Goal: Transaction & Acquisition: Purchase product/service

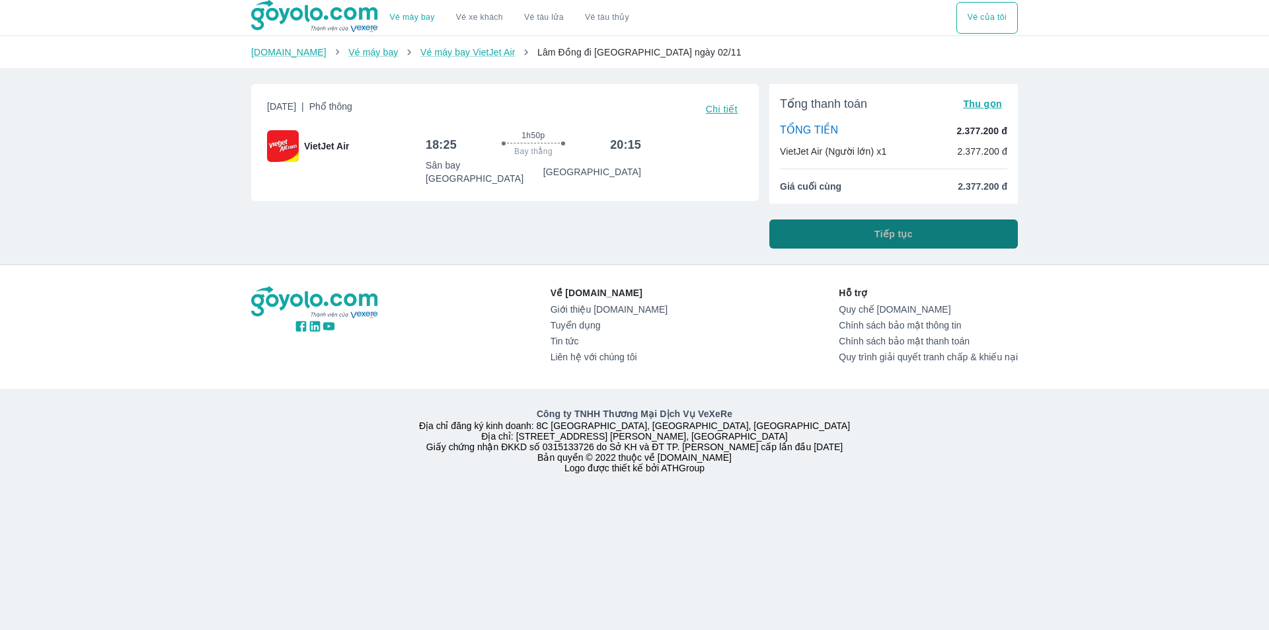
click at [848, 236] on button "Tiếp tục" at bounding box center [893, 233] width 248 height 29
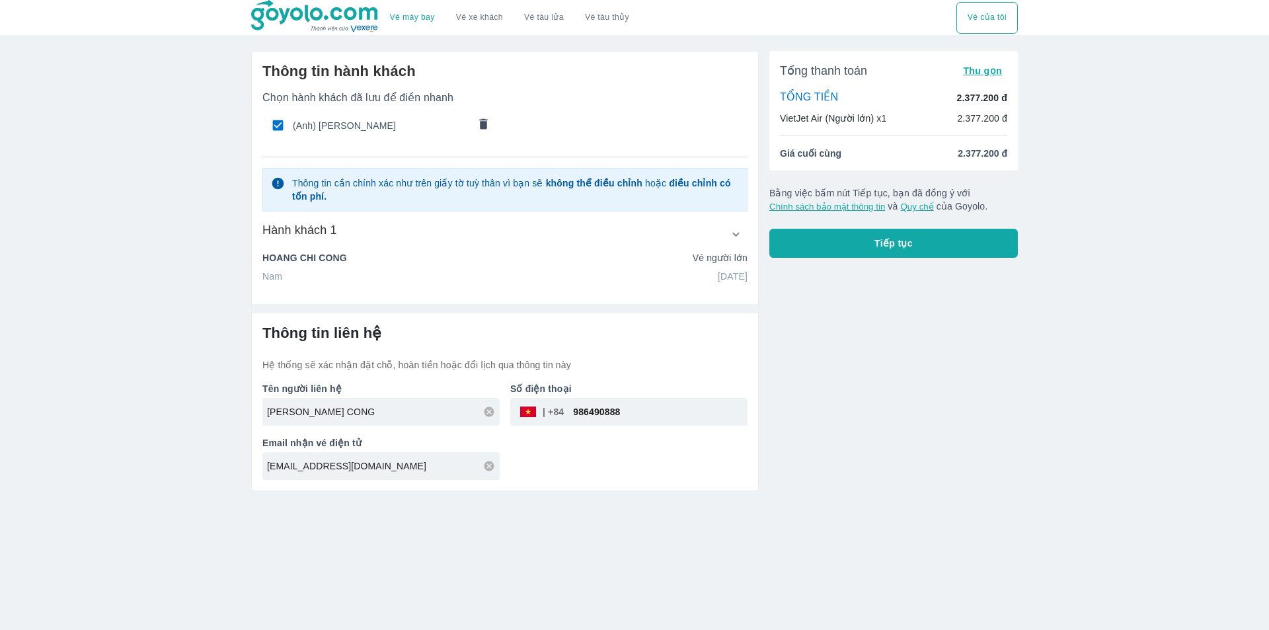
click at [484, 126] on icon "comments" at bounding box center [484, 123] width 8 height 11
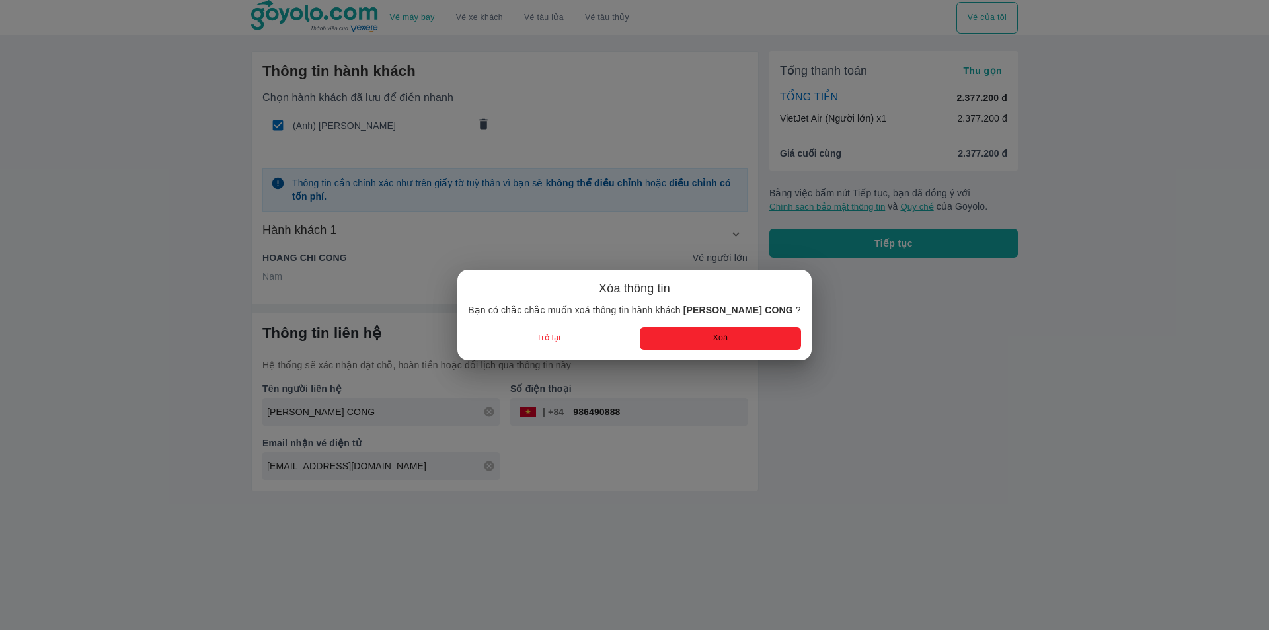
click at [702, 338] on button "Xoá" at bounding box center [720, 338] width 161 height 22
radio input "false"
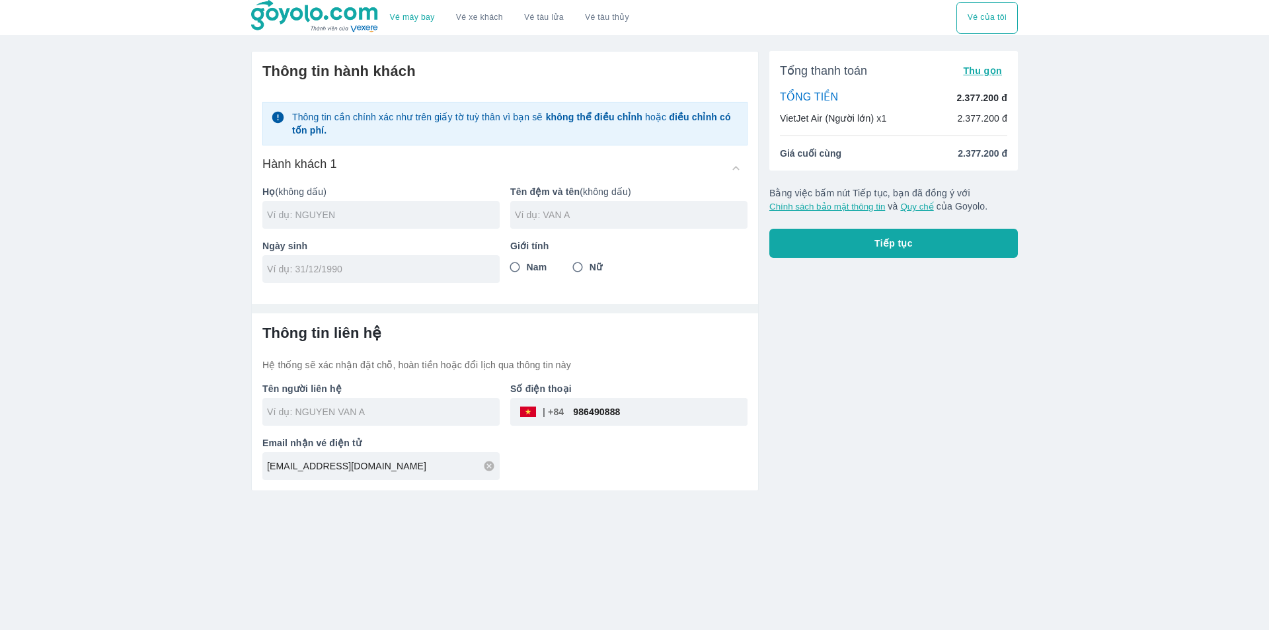
click at [320, 221] on input "text" at bounding box center [383, 214] width 233 height 13
type input "NGO"
type input "VAN [PERSON_NAME]"
click at [308, 266] on input "tel" at bounding box center [376, 268] width 219 height 13
type input "01/01/1970"
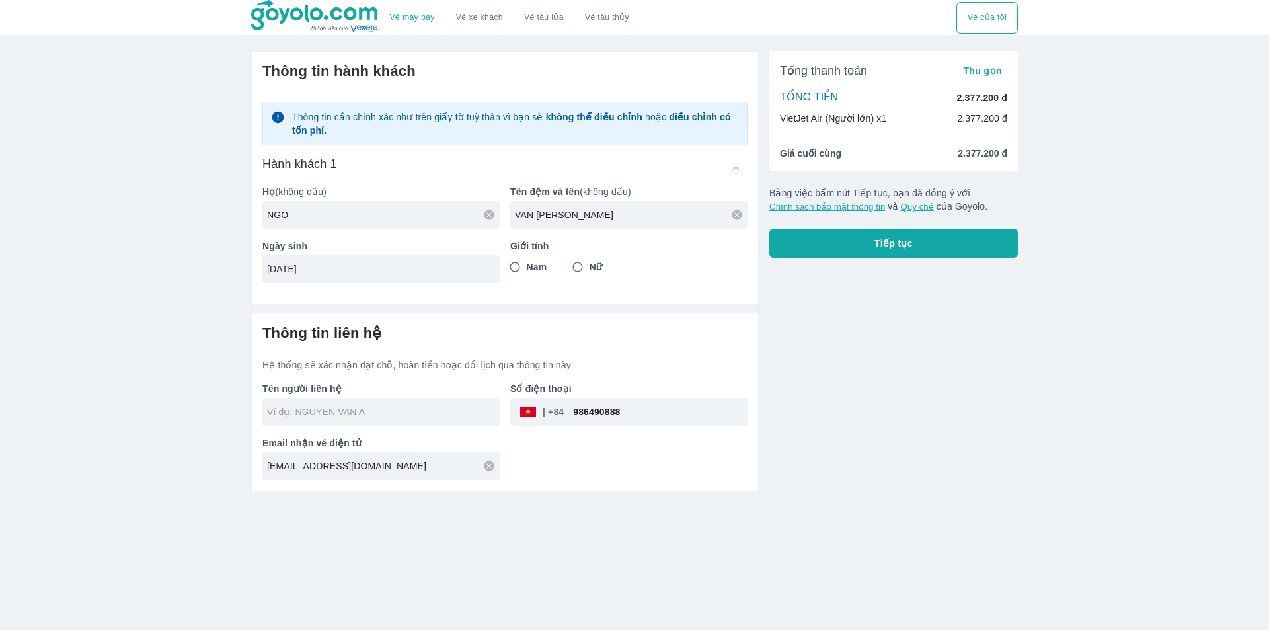
click at [533, 268] on span "Nam" at bounding box center [537, 266] width 20 height 13
click at [527, 268] on input "Nam" at bounding box center [515, 267] width 24 height 24
radio input "true"
click at [355, 420] on div at bounding box center [380, 412] width 237 height 28
type input "NGO VAN HOAN"
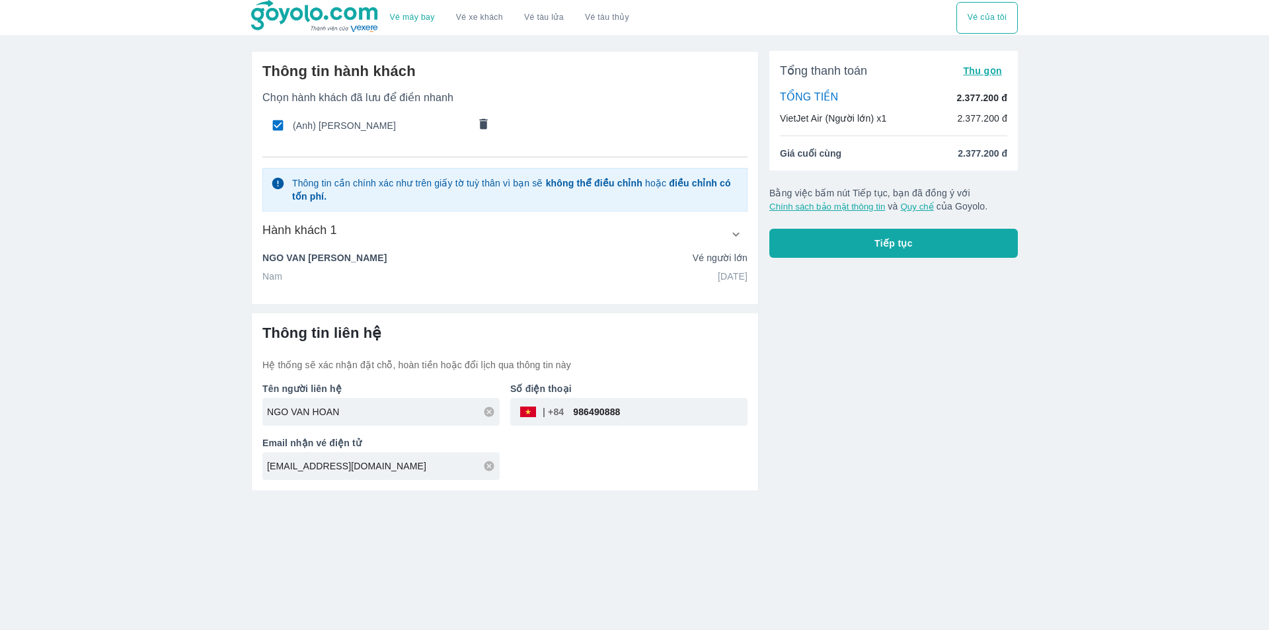
click at [627, 415] on input "986490888" at bounding box center [656, 412] width 184 height 32
paste input "0936036965"
type input "0936036965"
click at [716, 533] on div "Vé máy bay Vé xe khách Vé tàu lửa Vé tàu thủy Vé của tôi Thông tin hành khách C…" at bounding box center [634, 315] width 1269 height 630
click at [885, 258] on div "Tổng thanh toán Thu gọn TỔNG TIỀN 2.377.200 đ VietJet Air (Người lớn) x1 2.377.…" at bounding box center [888, 265] width 259 height 451
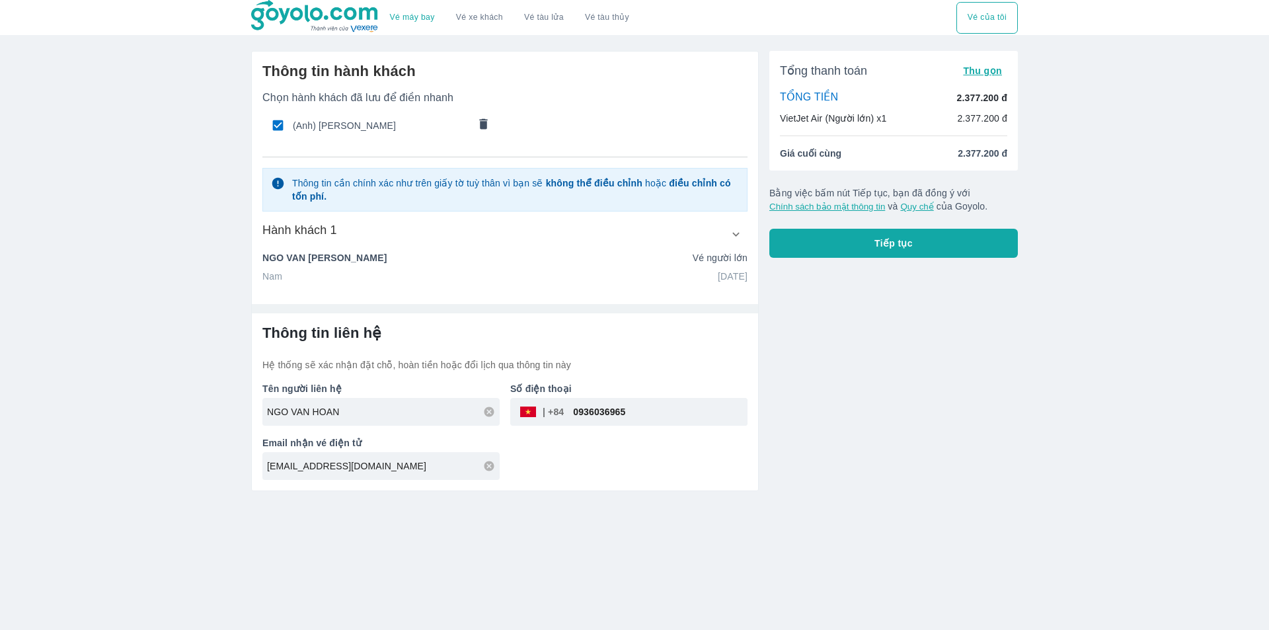
click at [527, 600] on div "Vé máy bay Vé xe khách Vé tàu lửa Vé tàu thủy Vé của tôi Thông tin hành khách C…" at bounding box center [634, 315] width 1269 height 630
click at [785, 514] on div "Vé máy bay Vé xe khách Vé tàu lửa Vé tàu thủy Vé của tôi Thông tin hành khách C…" at bounding box center [634, 315] width 1269 height 630
click at [893, 245] on span "Tiếp tục" at bounding box center [893, 243] width 38 height 13
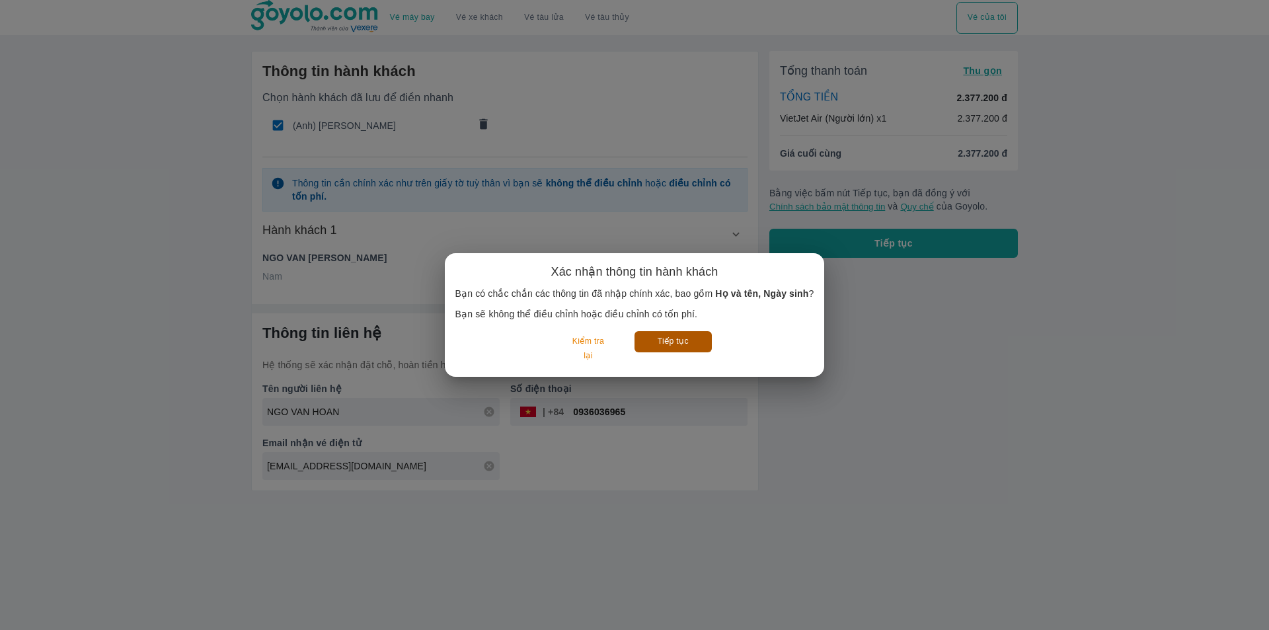
click at [668, 342] on button "Tiếp tục" at bounding box center [672, 341] width 77 height 20
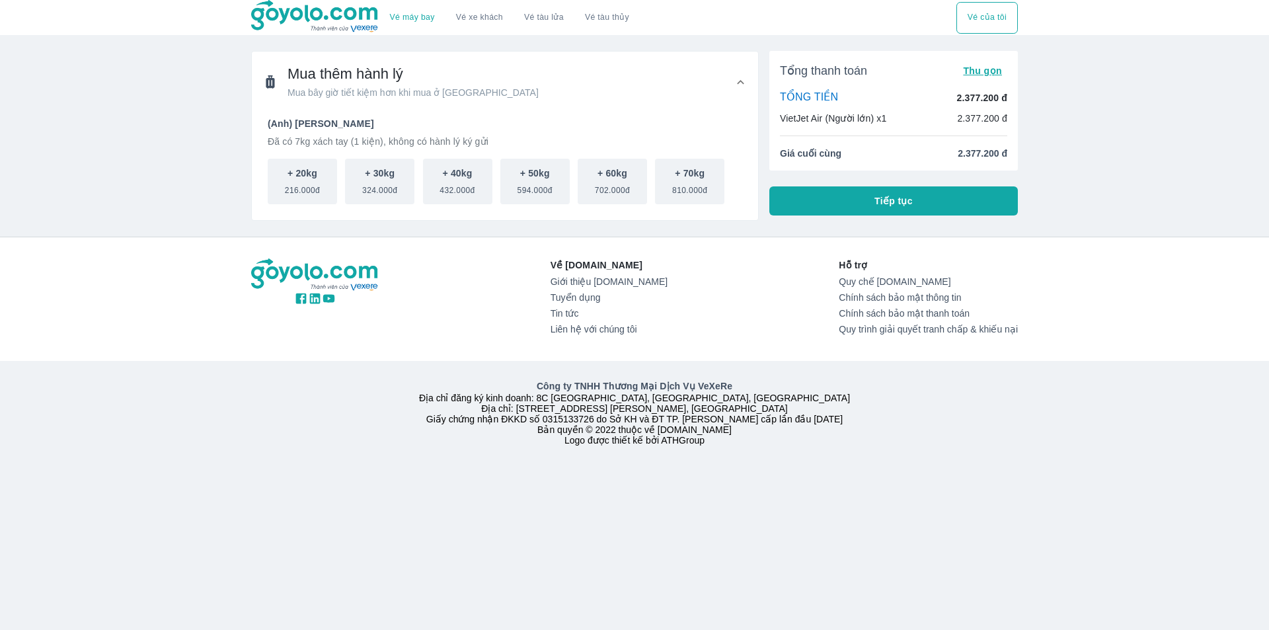
click at [866, 200] on button "Tiếp tục" at bounding box center [893, 200] width 248 height 29
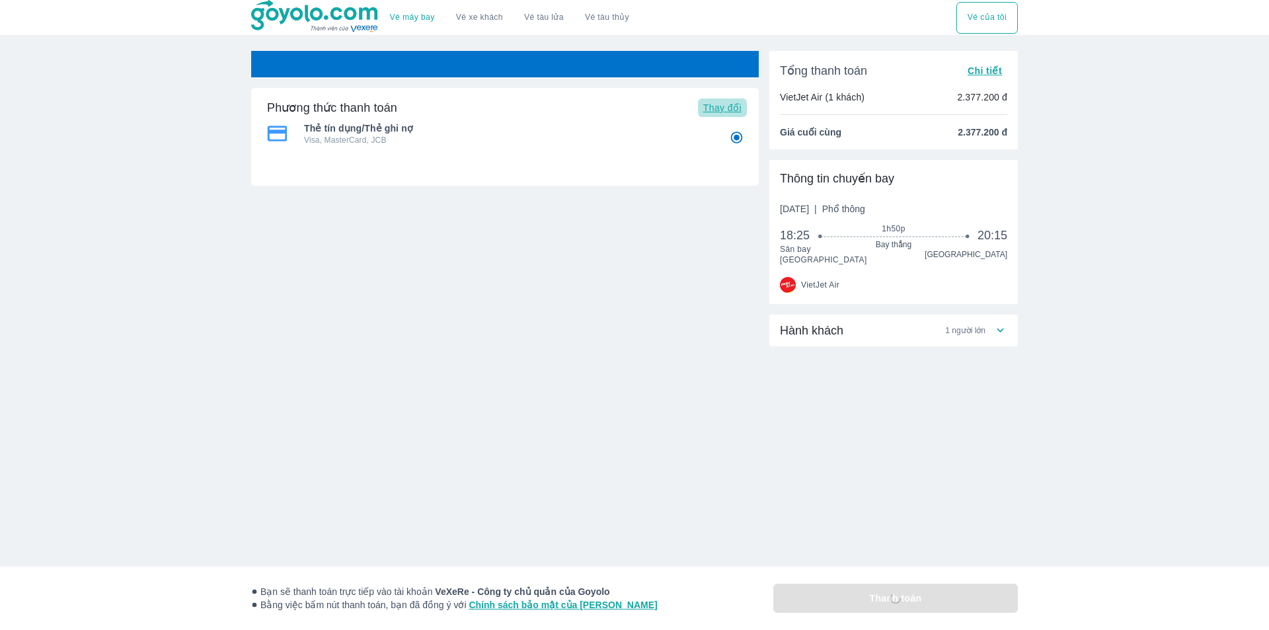
click at [731, 106] on span "Thay đổi" at bounding box center [722, 107] width 38 height 11
radio input "false"
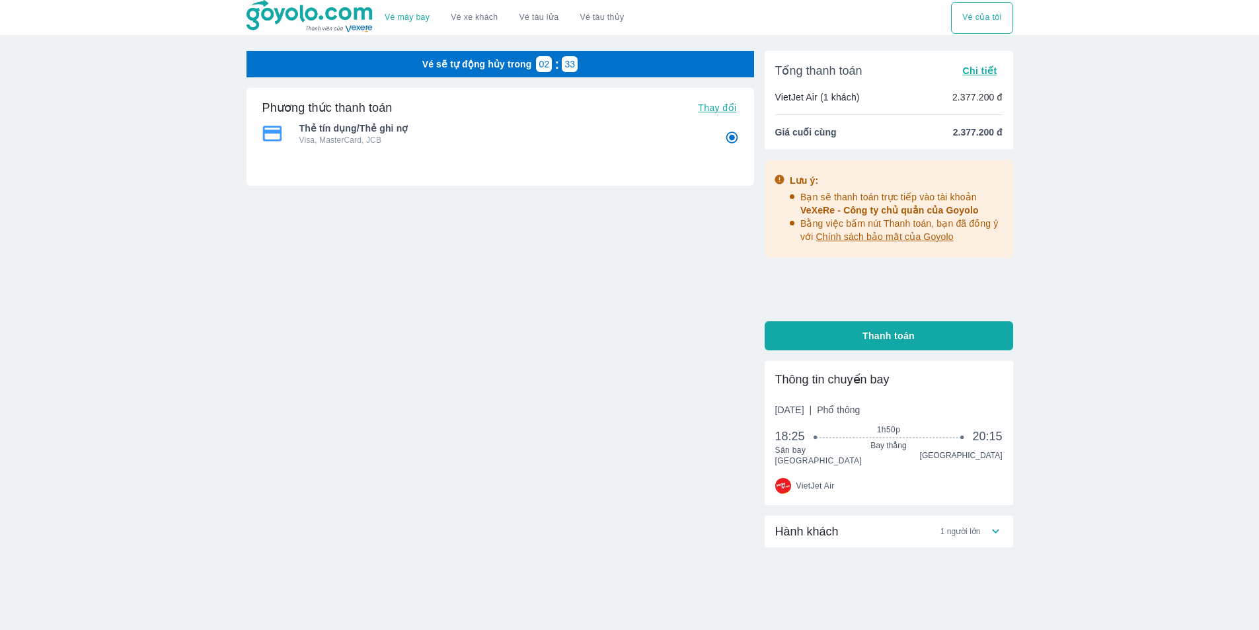
click at [711, 107] on span "Thay đổi" at bounding box center [717, 107] width 38 height 11
radio input "false"
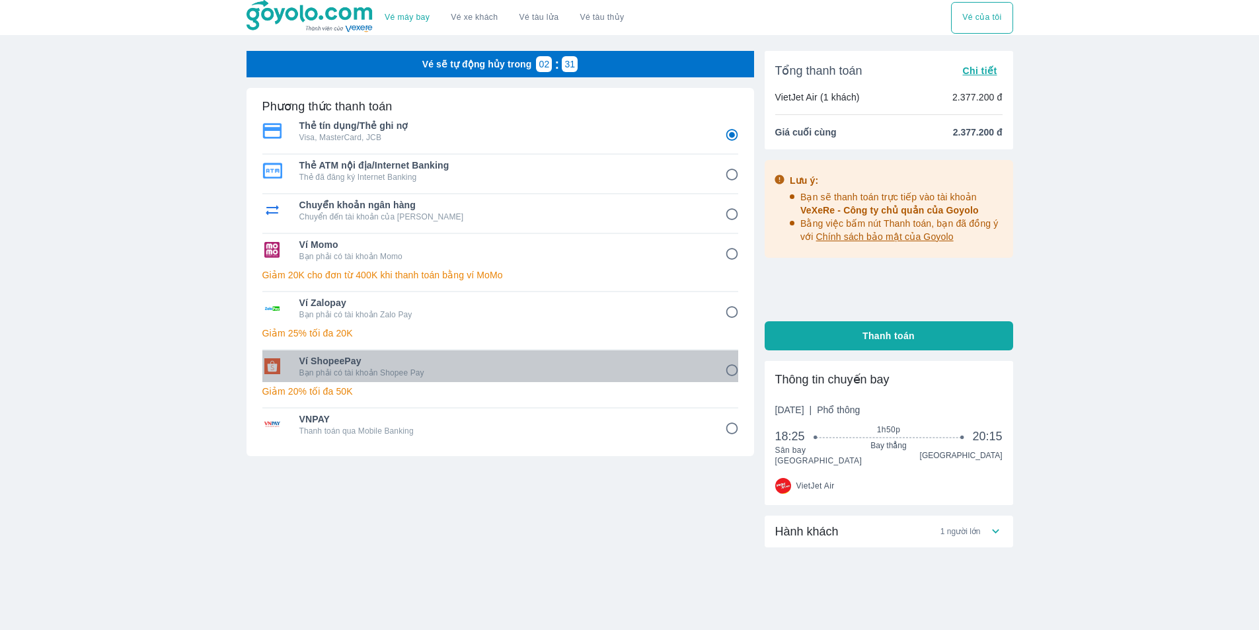
click at [312, 371] on p "Bạn phải có tài khoản Shopee Pay" at bounding box center [502, 372] width 407 height 11
radio input "false"
radio input "true"
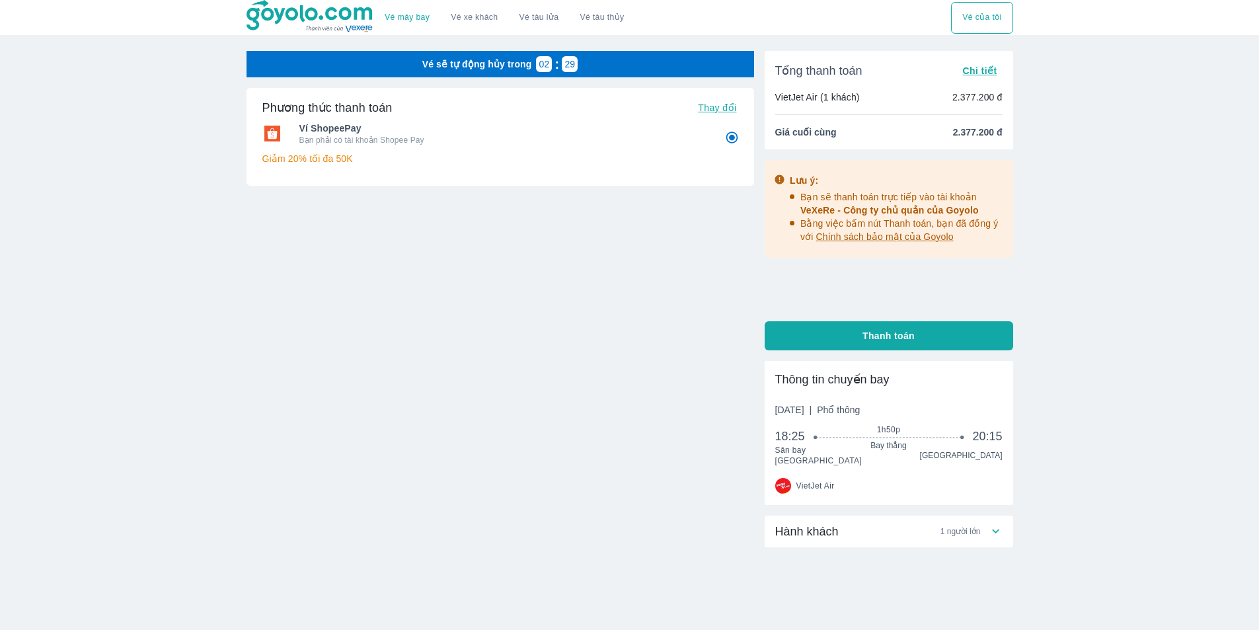
click at [840, 337] on button "Thanh toán" at bounding box center [888, 335] width 248 height 29
radio input "false"
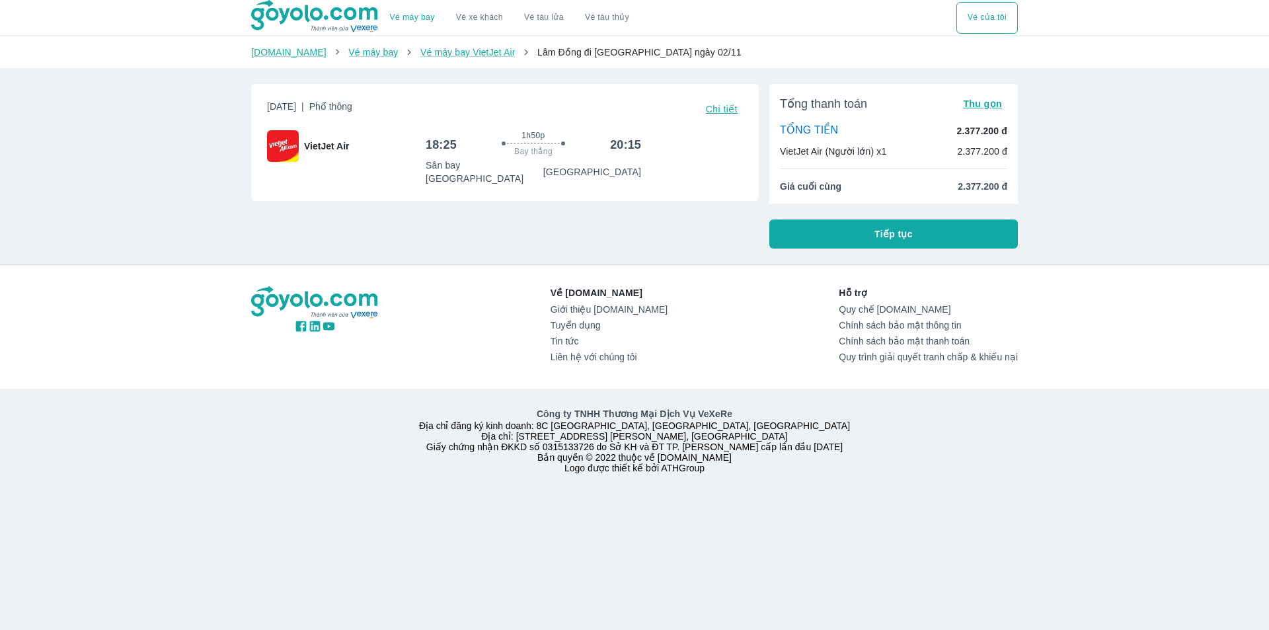
click at [846, 237] on button "Tiếp tục" at bounding box center [893, 233] width 248 height 29
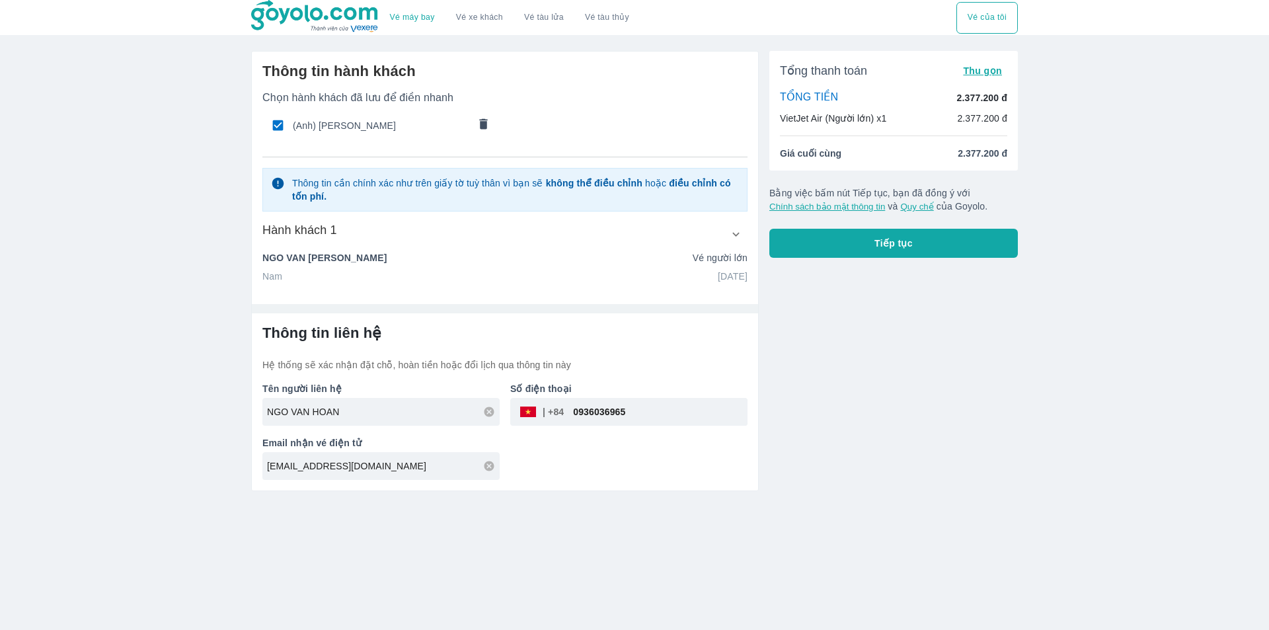
click at [484, 122] on icon "comments" at bounding box center [484, 123] width 8 height 11
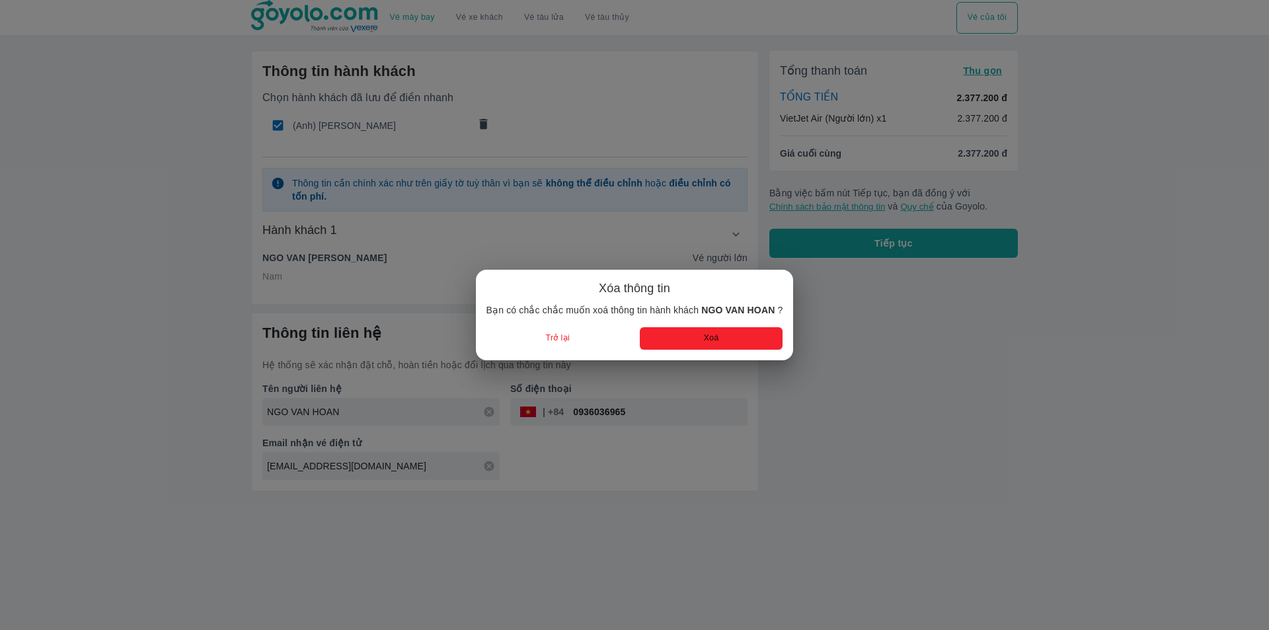
click at [678, 336] on button "Xoá" at bounding box center [711, 338] width 143 height 22
radio input "false"
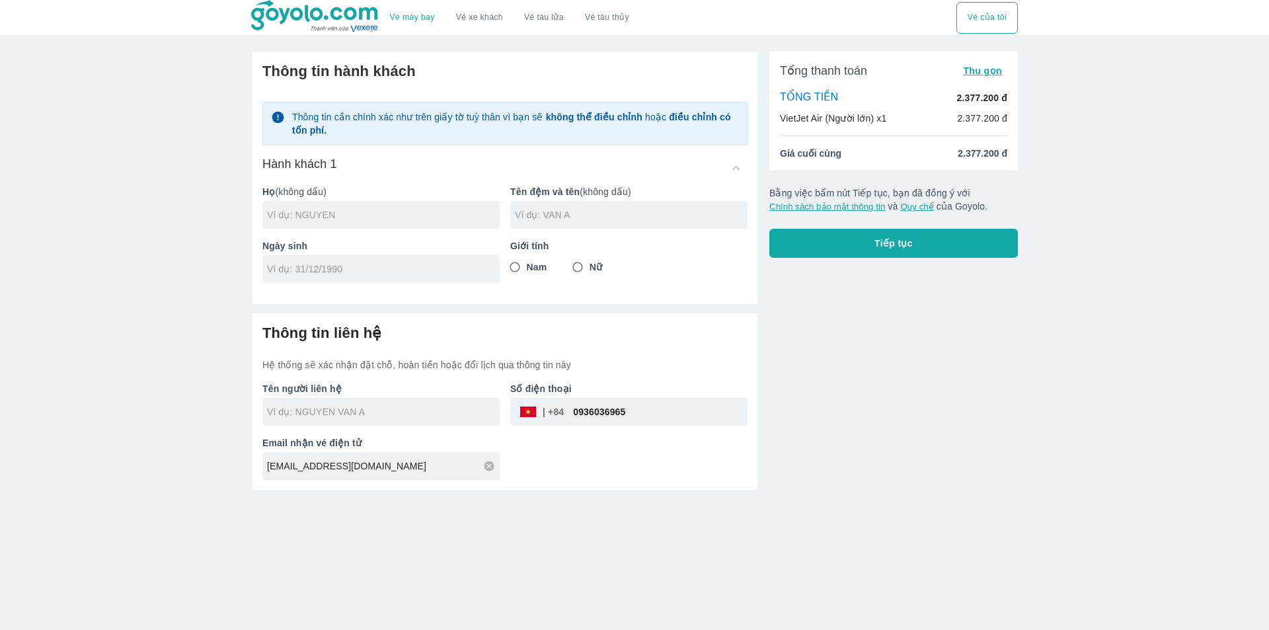
click at [385, 213] on input "text" at bounding box center [383, 214] width 233 height 13
type input "TRUONG"
type input "THI THUY NGA"
drag, startPoint x: 592, startPoint y: 267, endPoint x: 580, endPoint y: 267, distance: 11.9
click at [589, 267] on label "Nữ" at bounding box center [584, 267] width 36 height 24
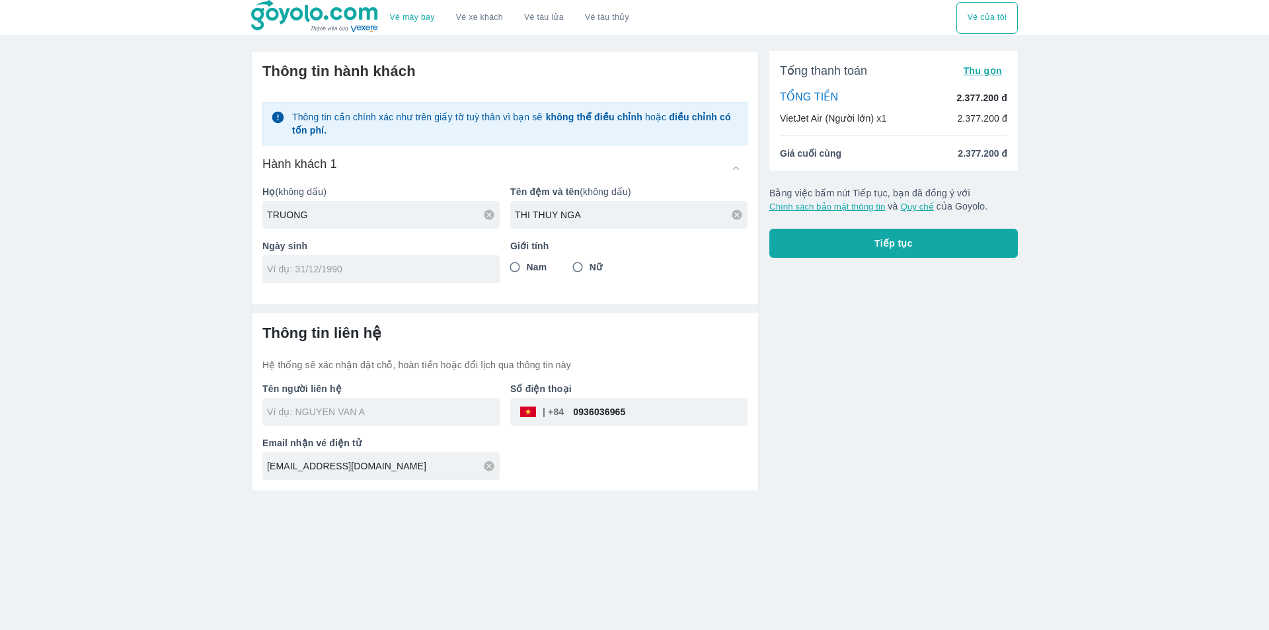
click at [589, 267] on input "Nữ" at bounding box center [578, 267] width 24 height 24
radio input "true"
click at [440, 268] on input "tel" at bounding box center [376, 268] width 219 height 13
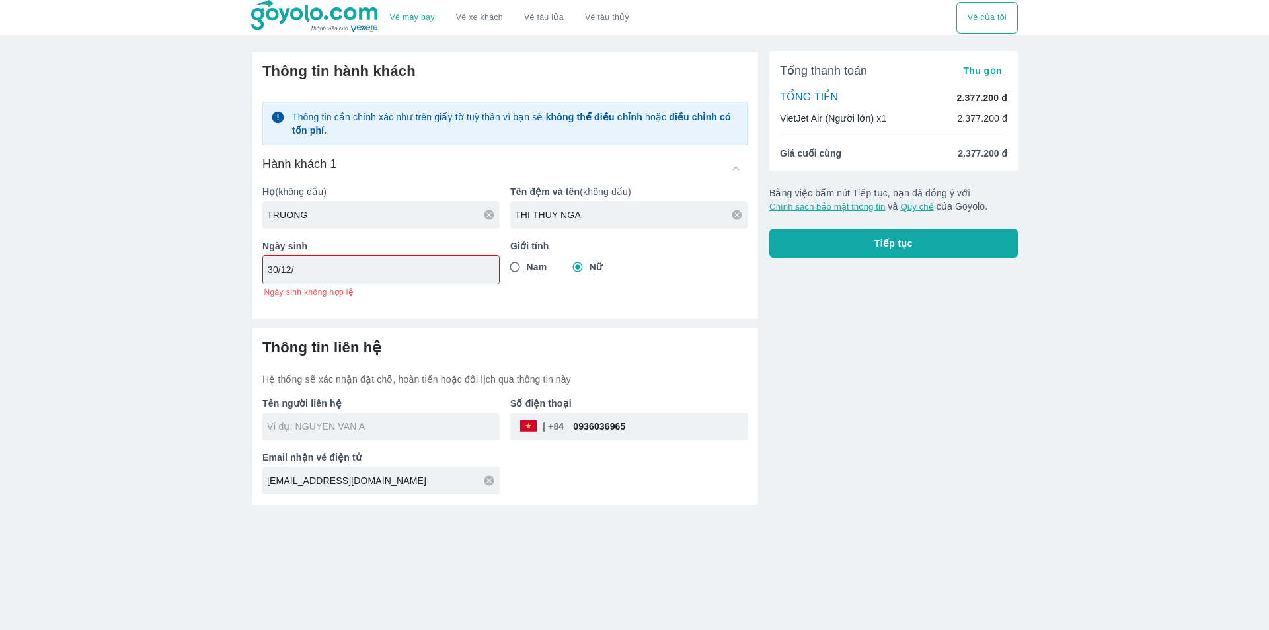
click at [322, 274] on input "30/12/" at bounding box center [377, 269] width 218 height 13
type input "30/12/1969"
click at [541, 300] on div "Thông tin hành khách Thông tin cần chính xác như trên giấy tờ tuỳ thân vì bạn s…" at bounding box center [504, 278] width 507 height 455
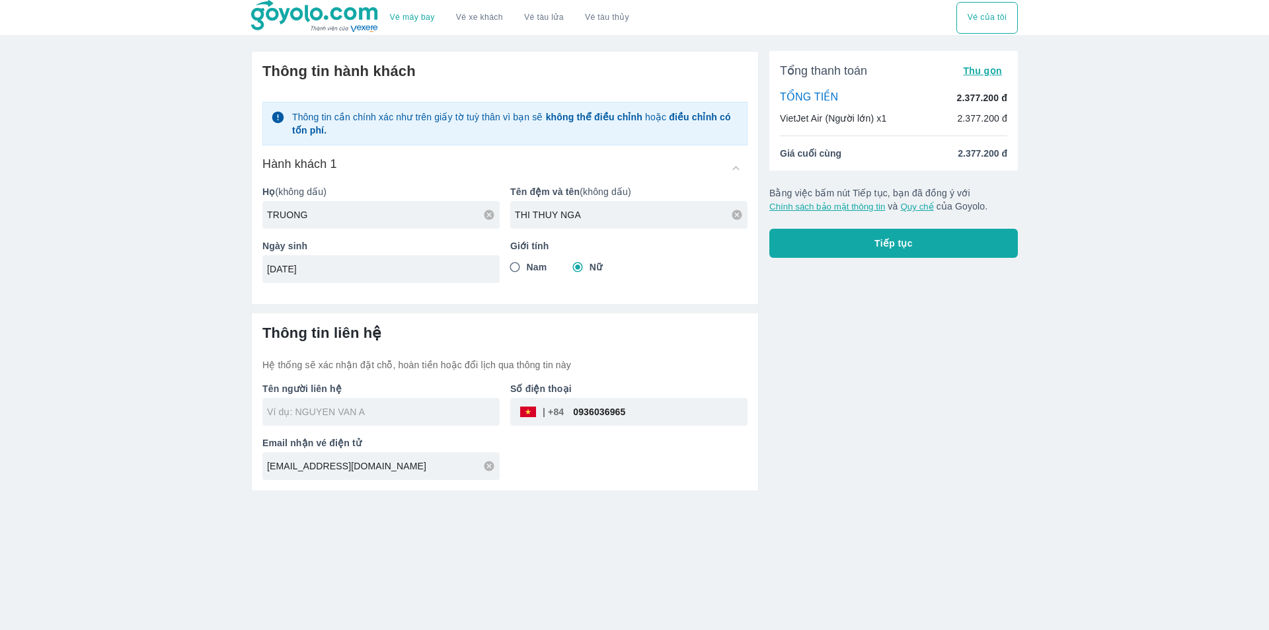
type input "TRUONG THI THUY NGA"
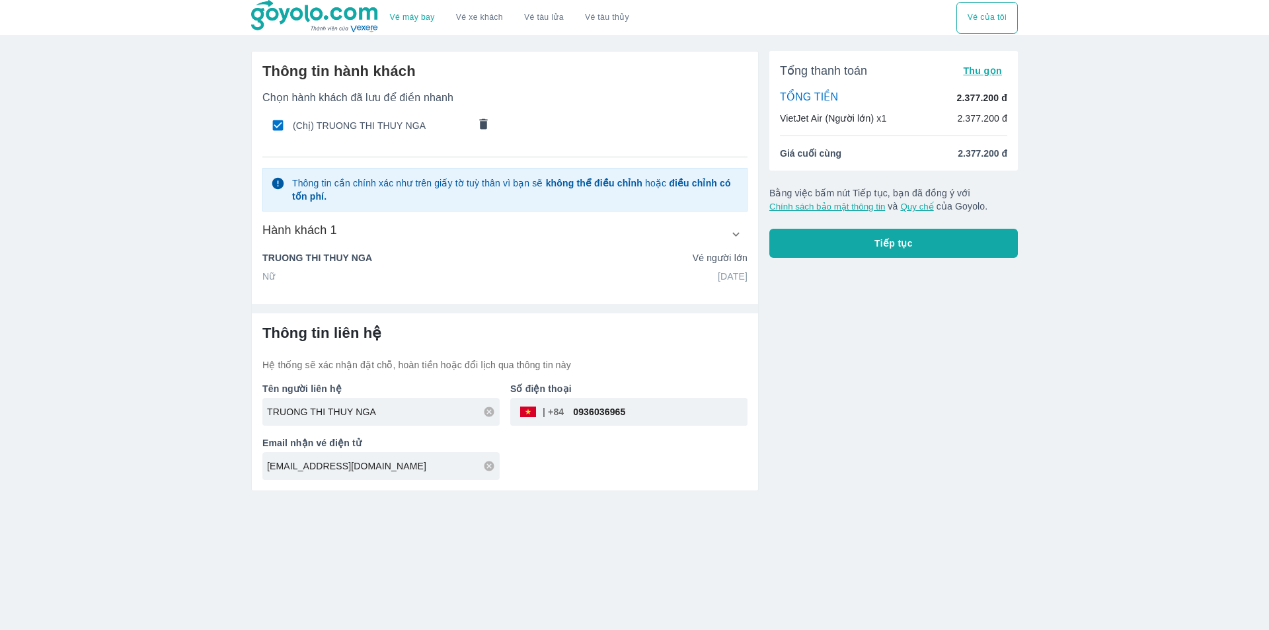
click at [858, 229] on div "Tổng thanh toán Thu gọn TỔNG TIỀN 2.377.200 đ VietJet Air (Người lớn) x1 2.377.…" at bounding box center [893, 154] width 248 height 207
click at [858, 237] on button "Tiếp tục" at bounding box center [893, 243] width 248 height 29
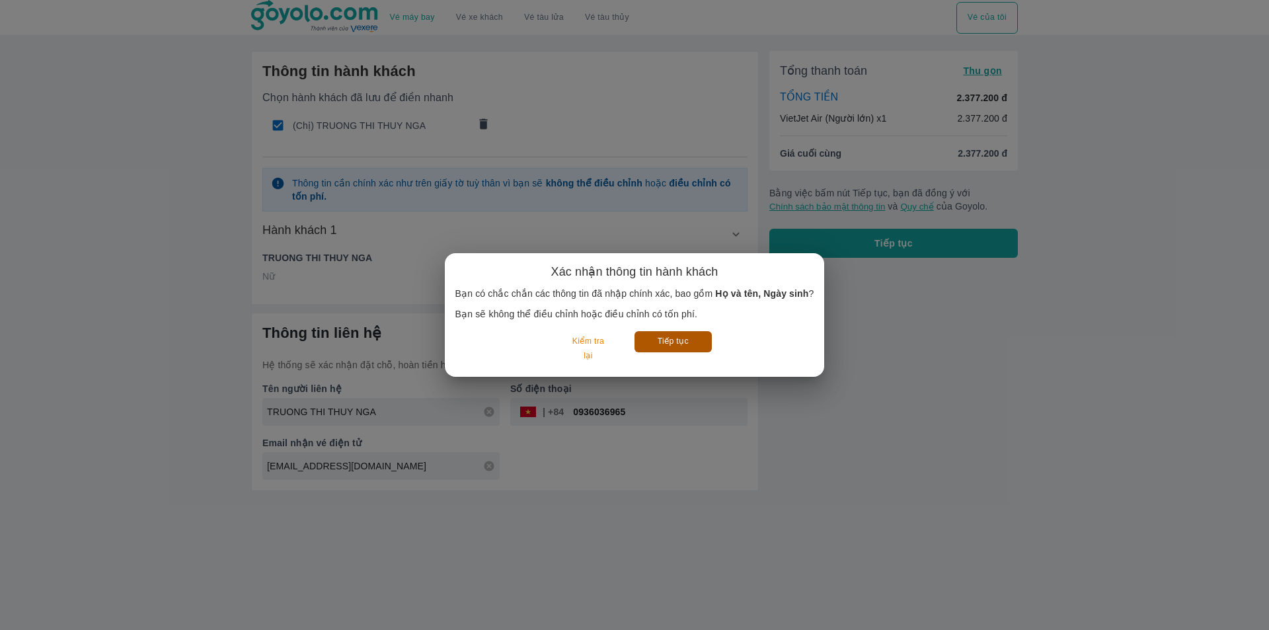
click at [683, 345] on button "Tiếp tục" at bounding box center [672, 341] width 77 height 20
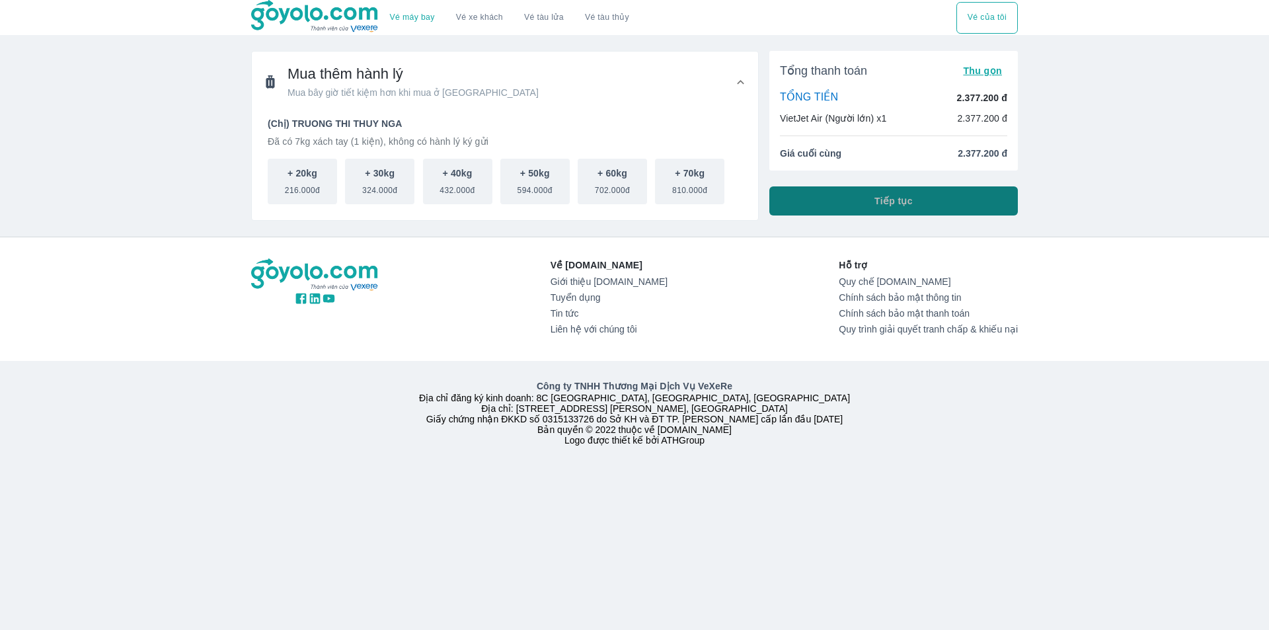
click at [852, 204] on button "Tiếp tục" at bounding box center [893, 200] width 248 height 29
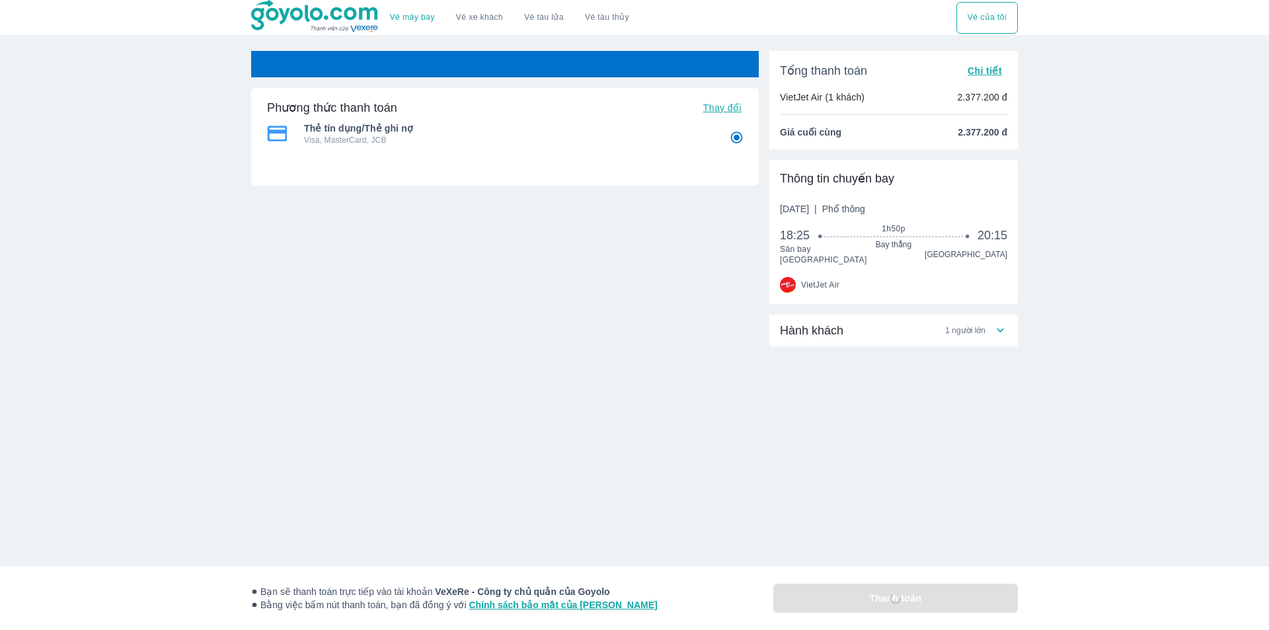
radio input "false"
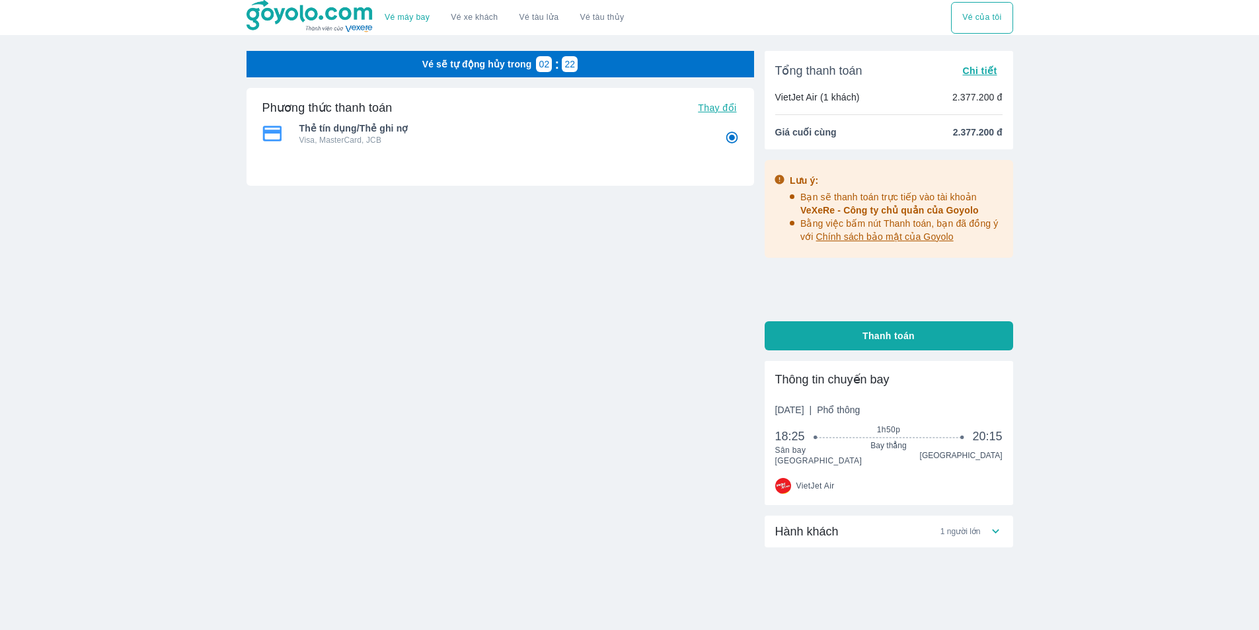
click at [880, 344] on button "Thanh toán" at bounding box center [888, 335] width 248 height 29
radio input "false"
click at [880, 344] on button "Thanh toán" at bounding box center [888, 335] width 248 height 29
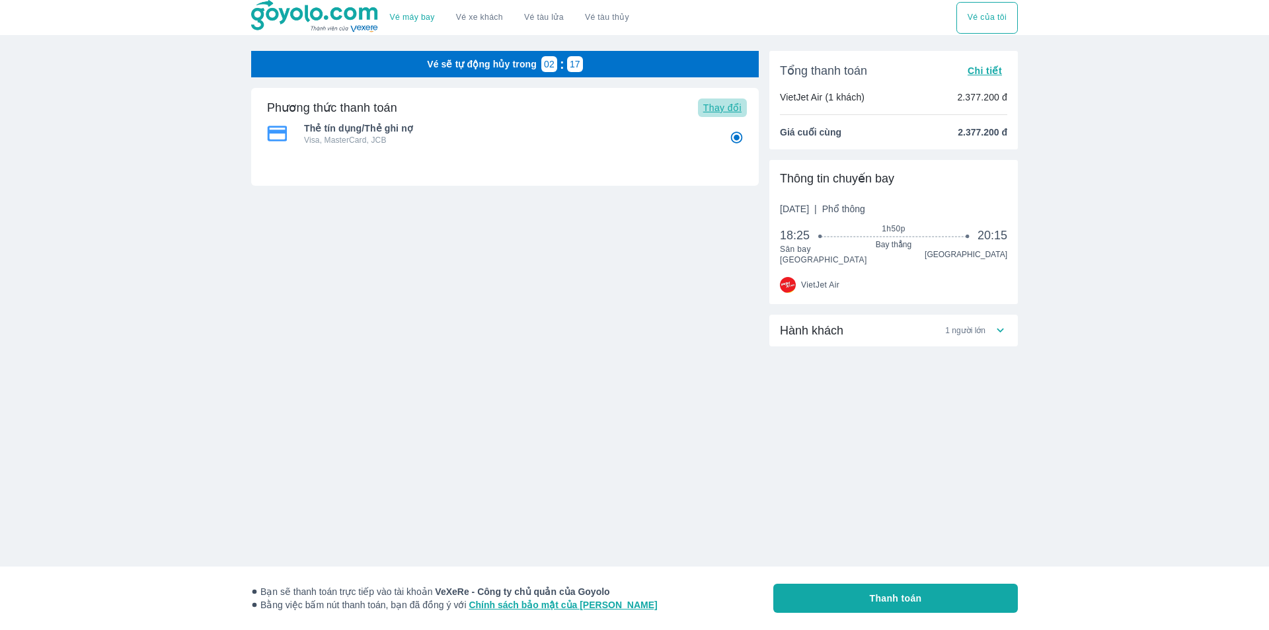
click at [727, 113] on span "Thay đổi" at bounding box center [722, 107] width 38 height 11
radio input "false"
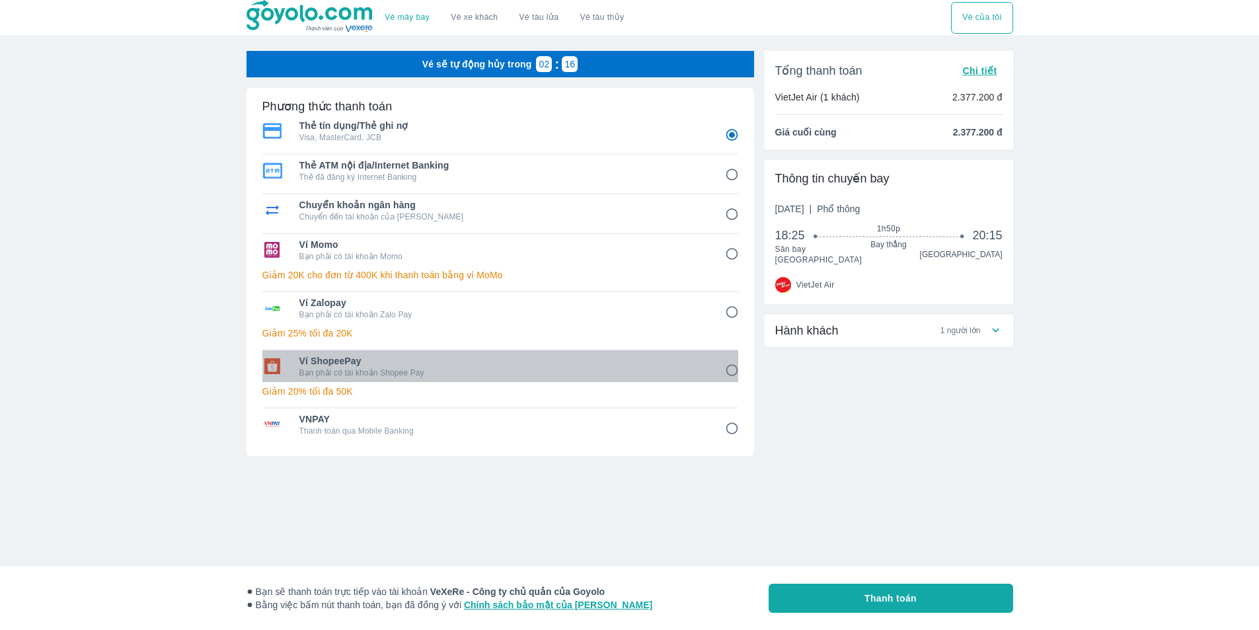
click at [329, 373] on p "Bạn phải có tài khoản Shopee Pay" at bounding box center [502, 372] width 407 height 11
radio input "false"
radio input "true"
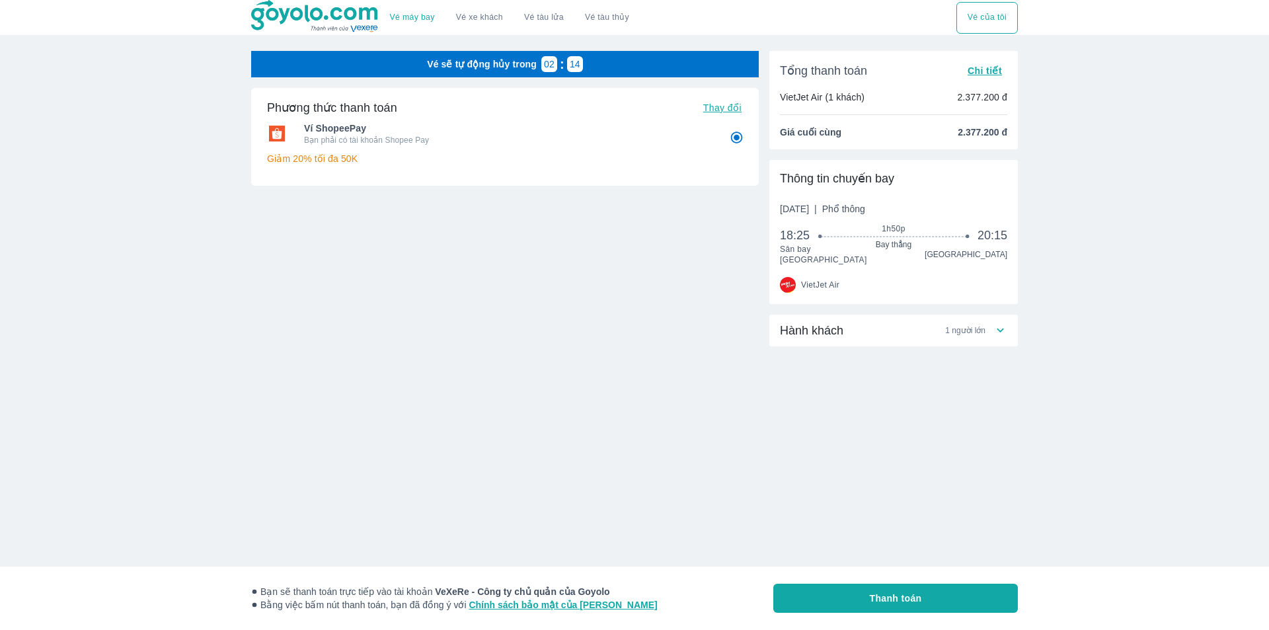
click at [897, 599] on span "Thanh toán" at bounding box center [896, 597] width 52 height 13
radio input "false"
